Goal: Task Accomplishment & Management: Use online tool/utility

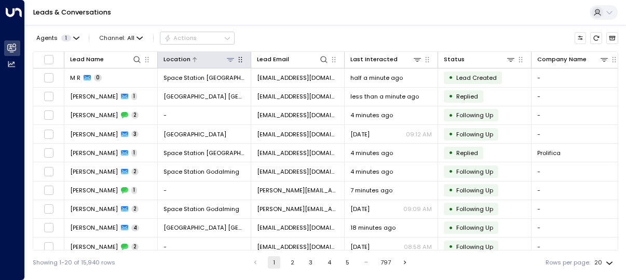
click at [234, 57] on icon at bounding box center [230, 60] width 8 height 8
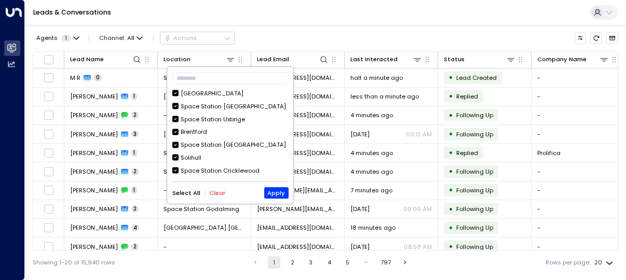
click at [218, 187] on div "Select All Clear Apply" at bounding box center [230, 192] width 116 height 11
click at [218, 190] on button "Clear" at bounding box center [217, 193] width 16 height 7
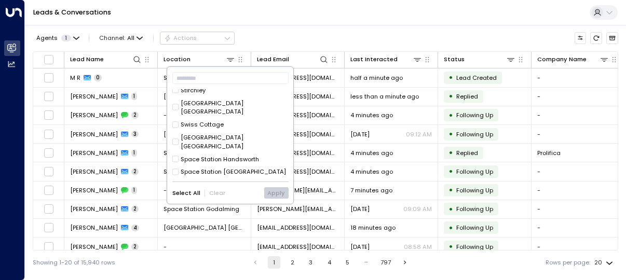
scroll to position [416, 0]
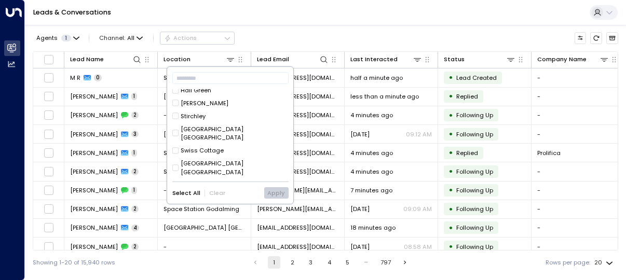
click at [252, 159] on div "[GEOGRAPHIC_DATA] [GEOGRAPHIC_DATA]" at bounding box center [235, 168] width 108 height 18
click at [283, 197] on button "Apply" at bounding box center [276, 192] width 24 height 11
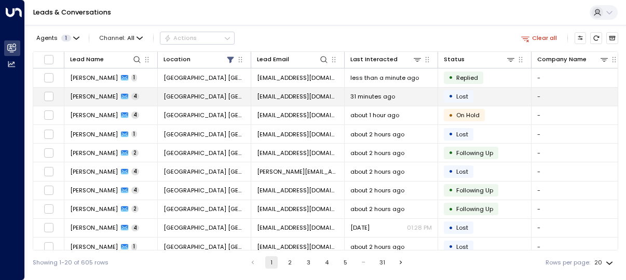
click at [241, 101] on td "[GEOGRAPHIC_DATA] [GEOGRAPHIC_DATA]" at bounding box center [204, 97] width 93 height 18
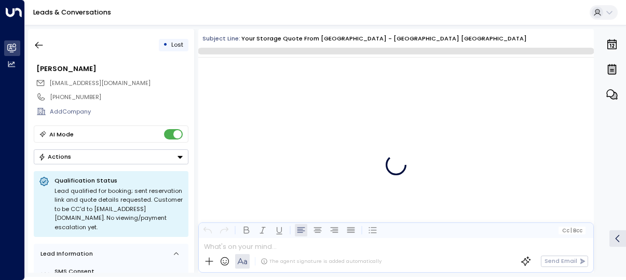
scroll to position [2658, 0]
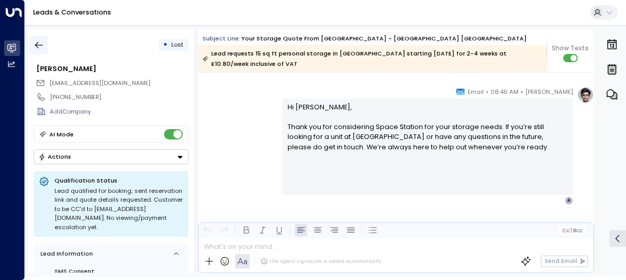
click at [37, 38] on button "button" at bounding box center [39, 45] width 19 height 19
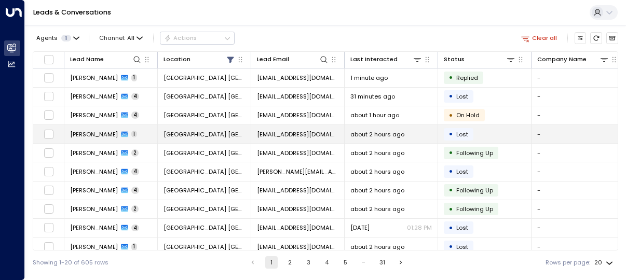
click at [131, 135] on span "1" at bounding box center [134, 134] width 6 height 7
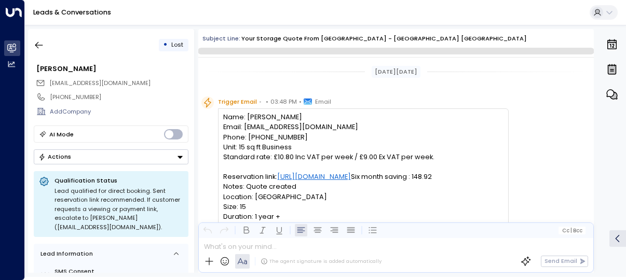
scroll to position [564, 0]
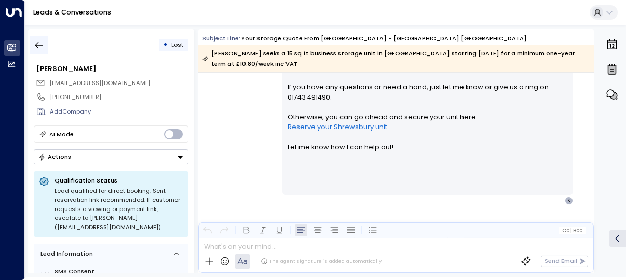
click at [37, 46] on icon "button" at bounding box center [39, 45] width 8 height 7
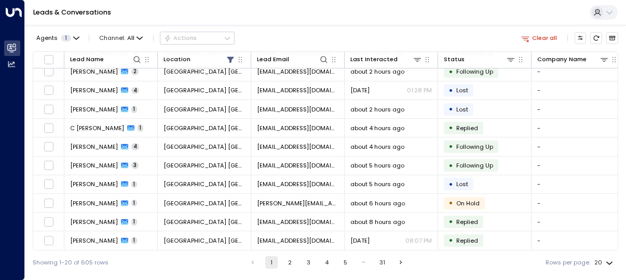
scroll to position [156, 0]
